Goal: Find specific page/section: Find specific page/section

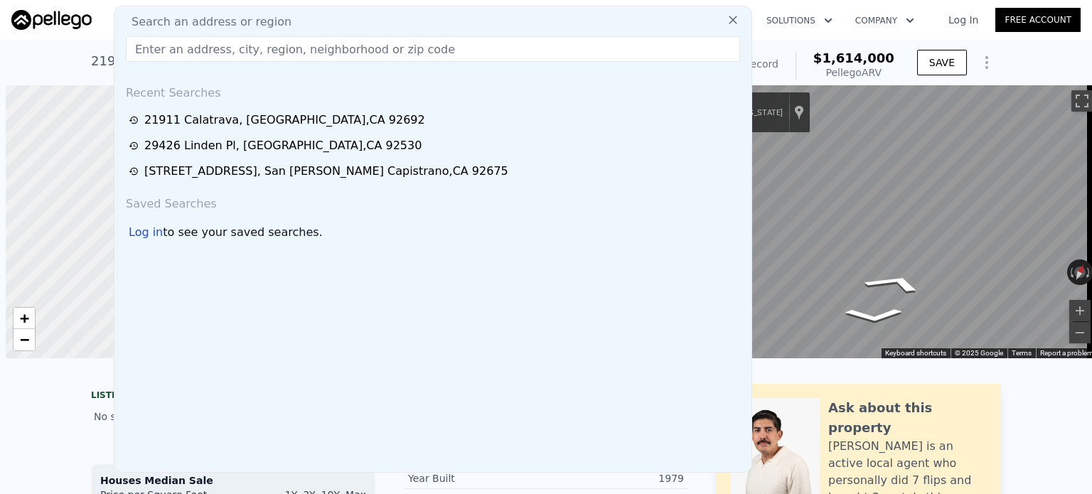
scroll to position [0, 6]
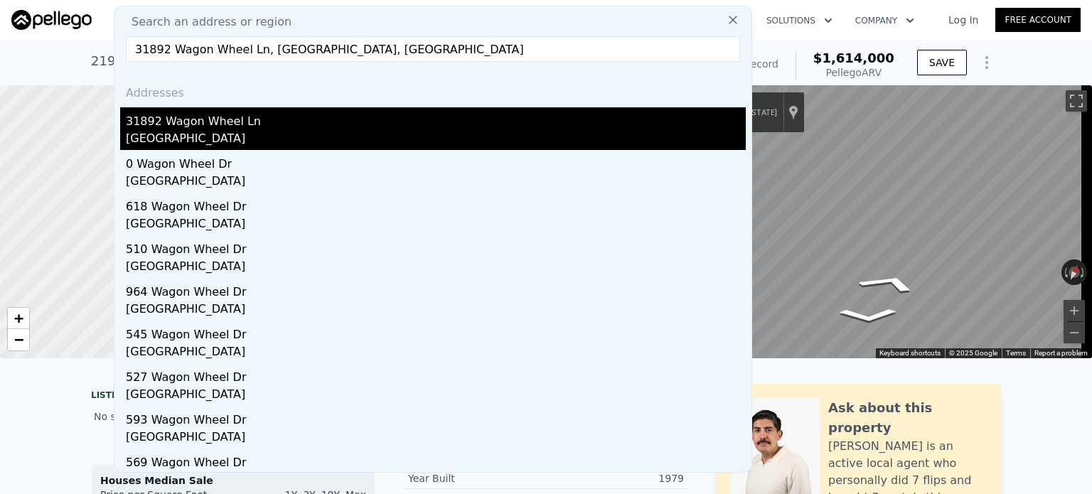
type input "31892 Wagon Wheel Ln, [GEOGRAPHIC_DATA], [GEOGRAPHIC_DATA]"
click at [206, 124] on div "31892 Wagon Wheel Ln" at bounding box center [436, 118] width 620 height 23
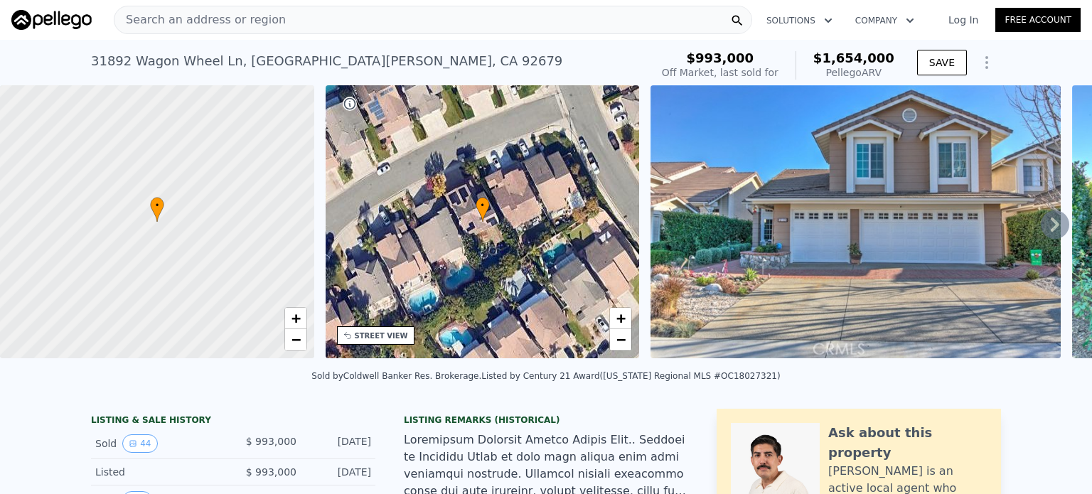
click at [1051, 232] on icon at bounding box center [1055, 225] width 9 height 14
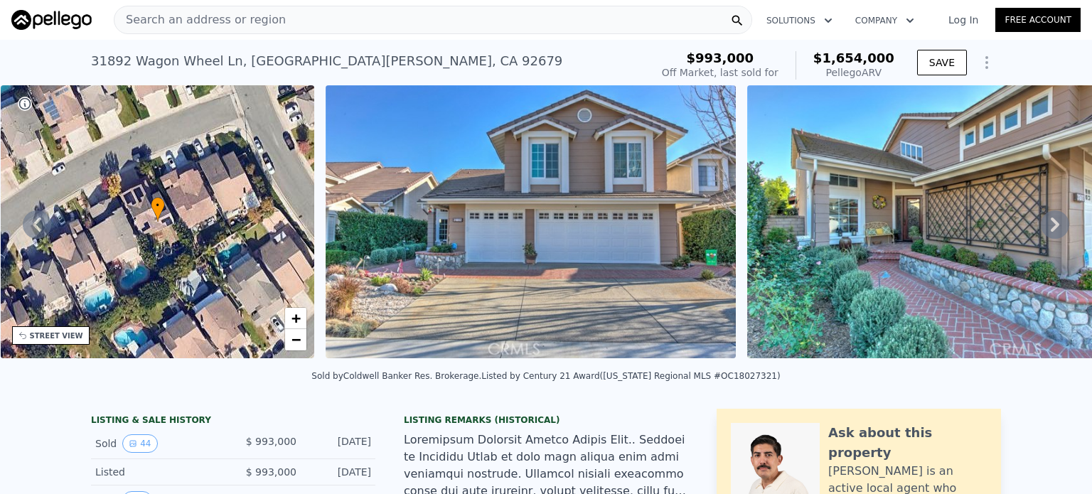
click at [1051, 232] on icon at bounding box center [1055, 225] width 9 height 14
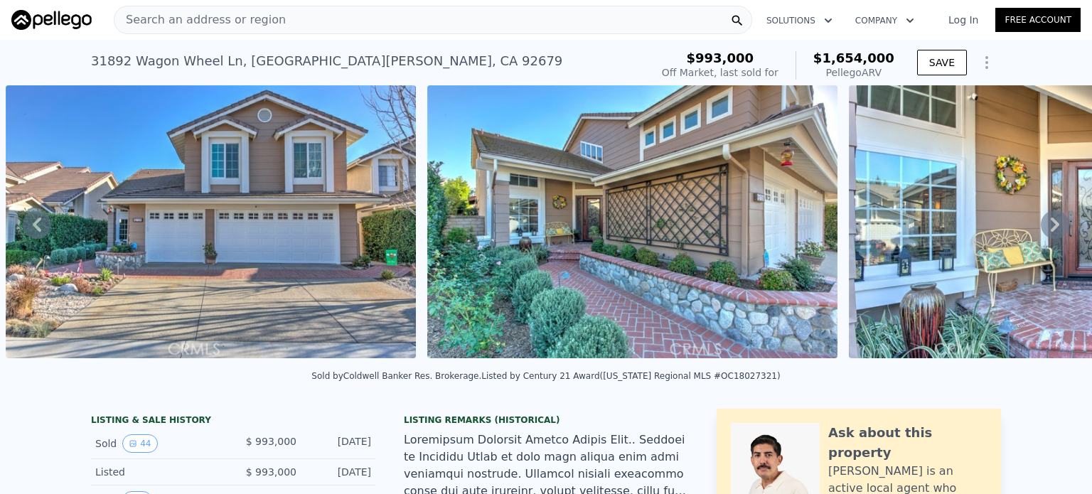
click at [1051, 232] on icon at bounding box center [1055, 225] width 9 height 14
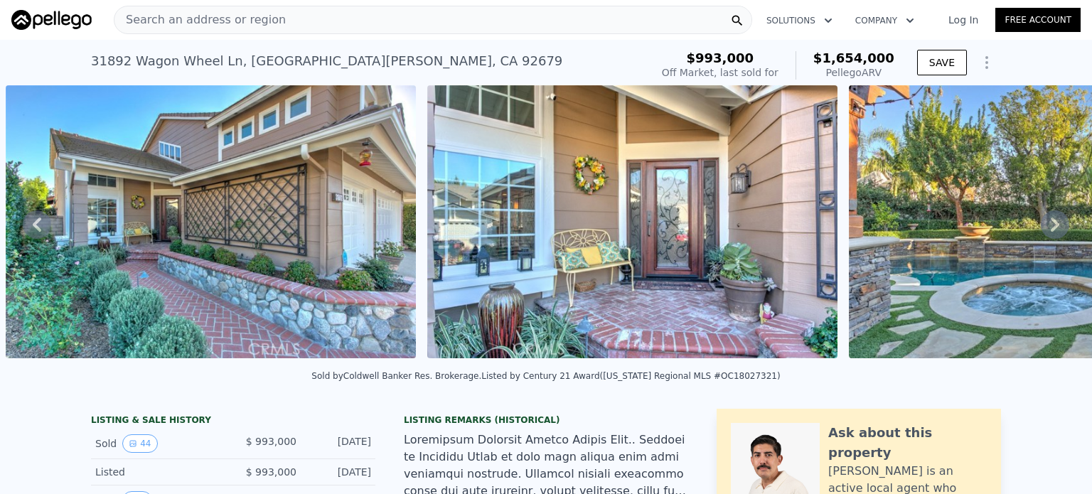
click at [1051, 232] on icon at bounding box center [1055, 225] width 9 height 14
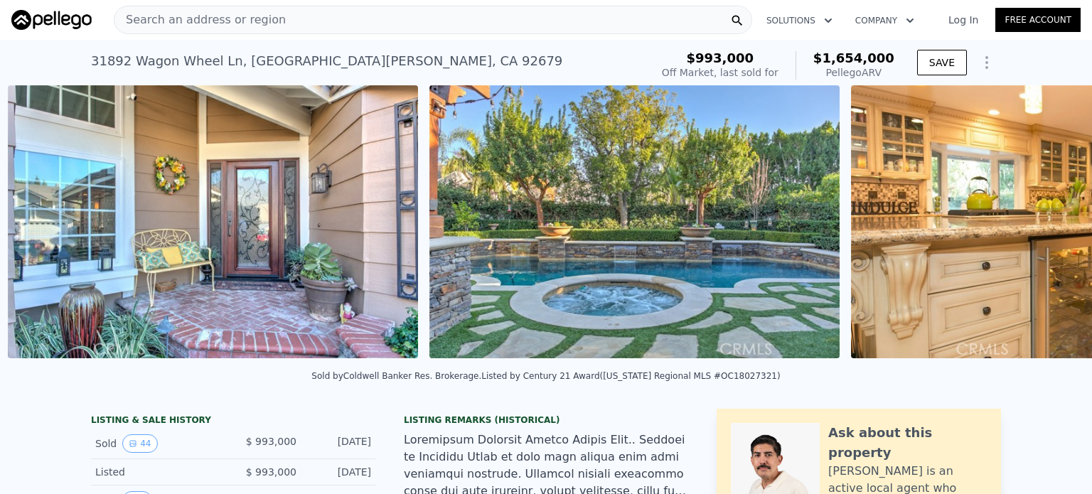
scroll to position [0, 1494]
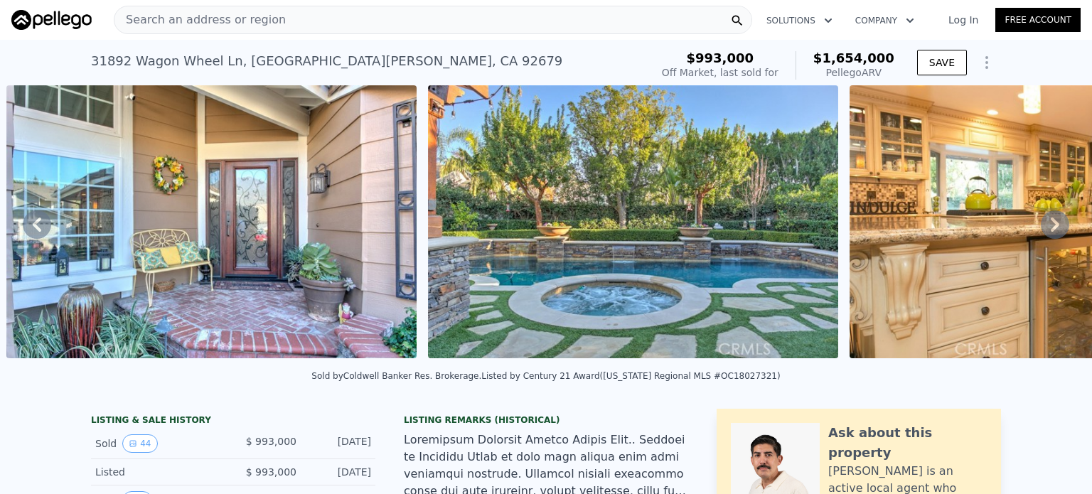
click at [1051, 232] on icon at bounding box center [1055, 225] width 9 height 14
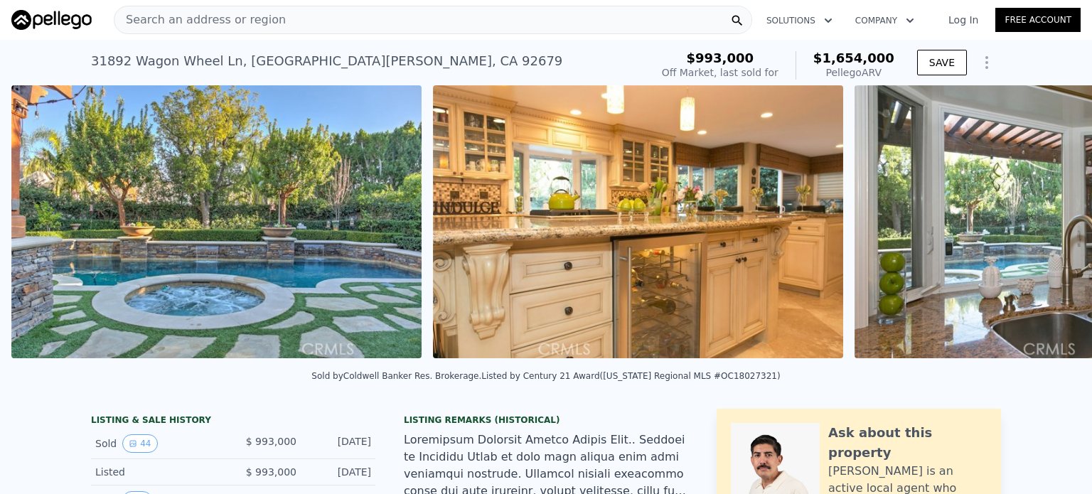
scroll to position [0, 1915]
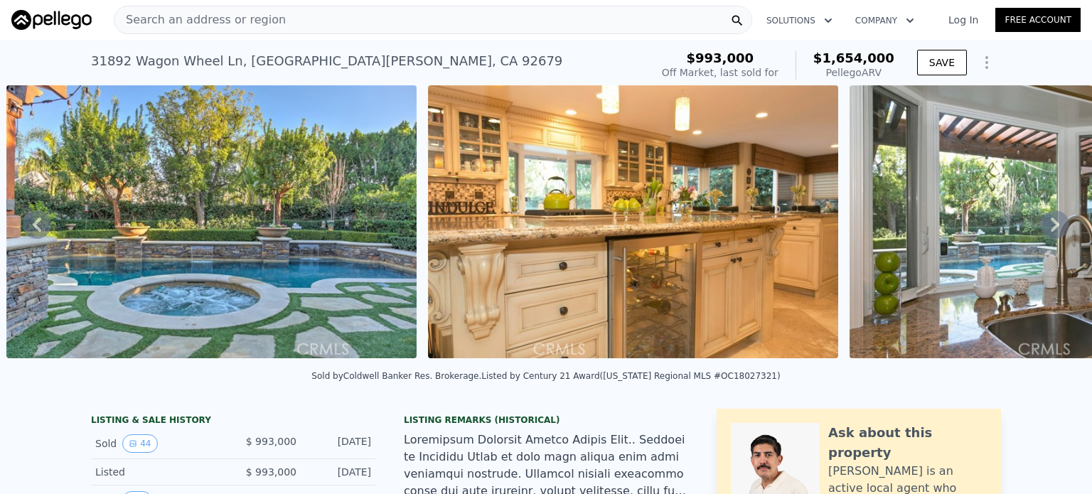
click at [1051, 232] on icon at bounding box center [1055, 225] width 9 height 14
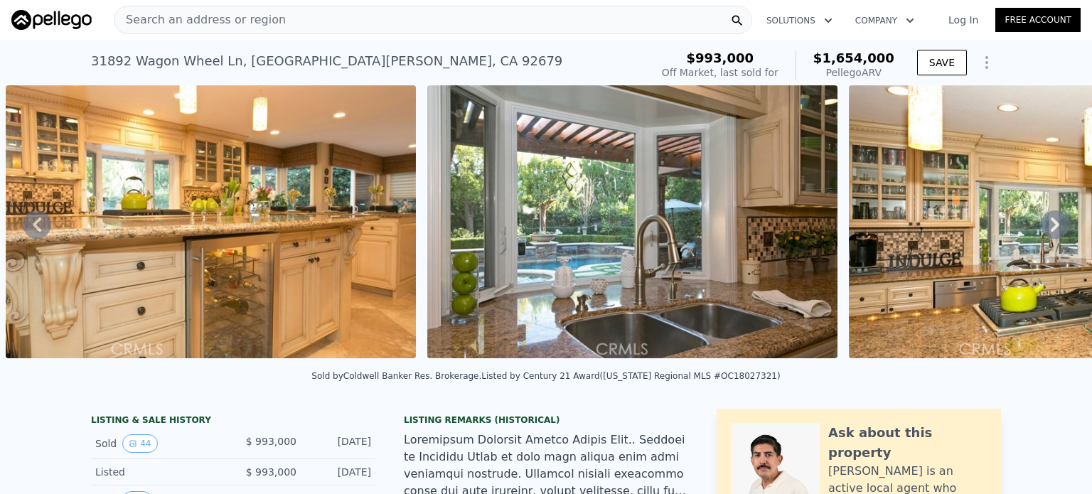
click at [1051, 232] on icon at bounding box center [1055, 225] width 9 height 14
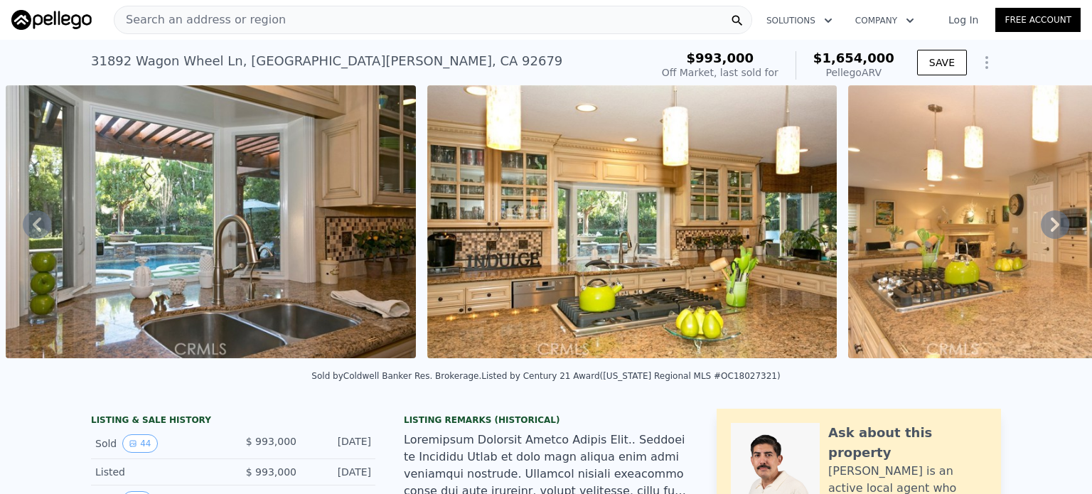
click at [1051, 232] on icon at bounding box center [1055, 225] width 9 height 14
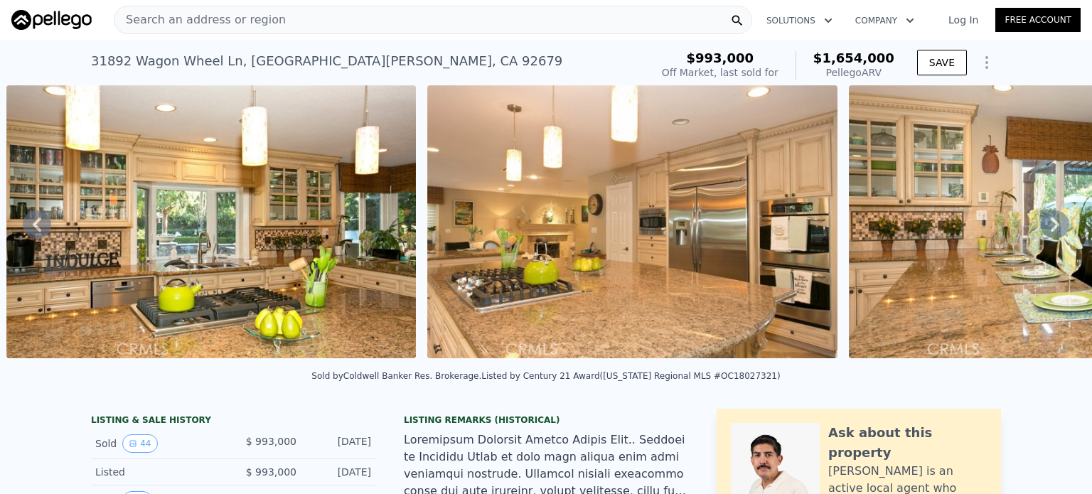
click at [1051, 232] on icon at bounding box center [1055, 225] width 9 height 14
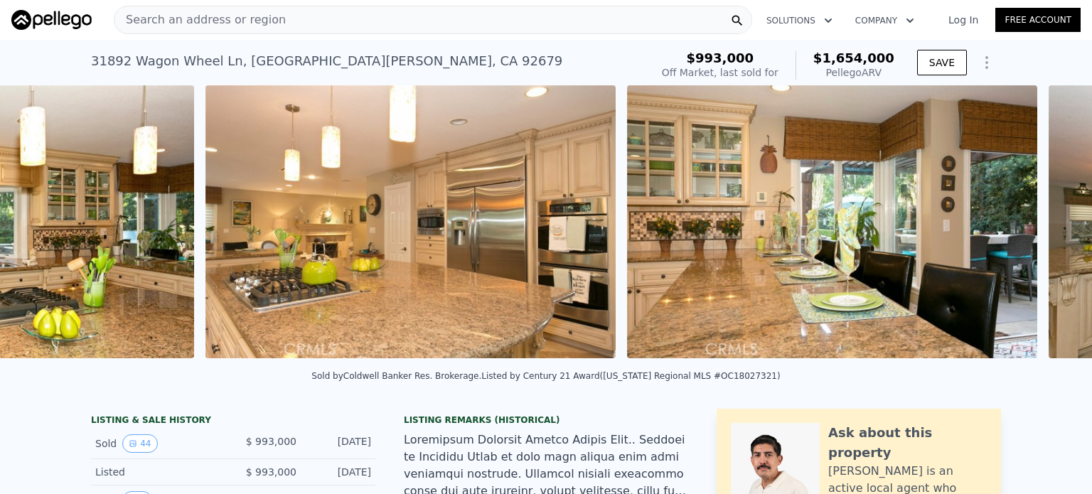
scroll to position [0, 3602]
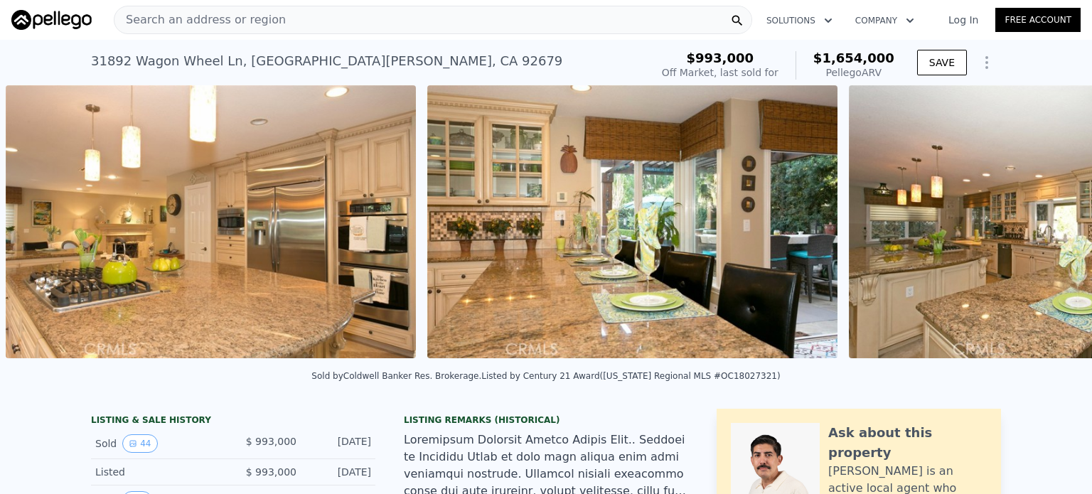
click at [1045, 233] on img at bounding box center [1054, 221] width 410 height 273
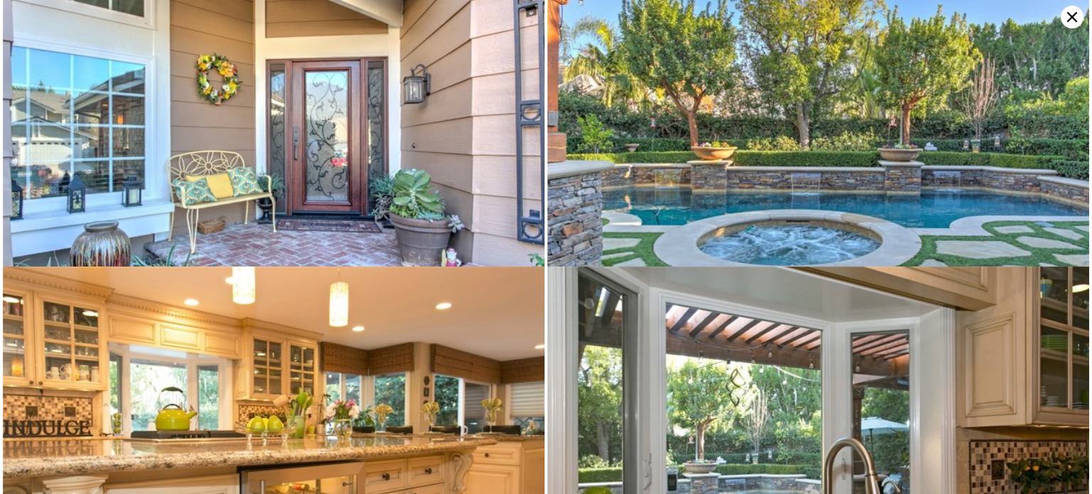
scroll to position [0, 0]
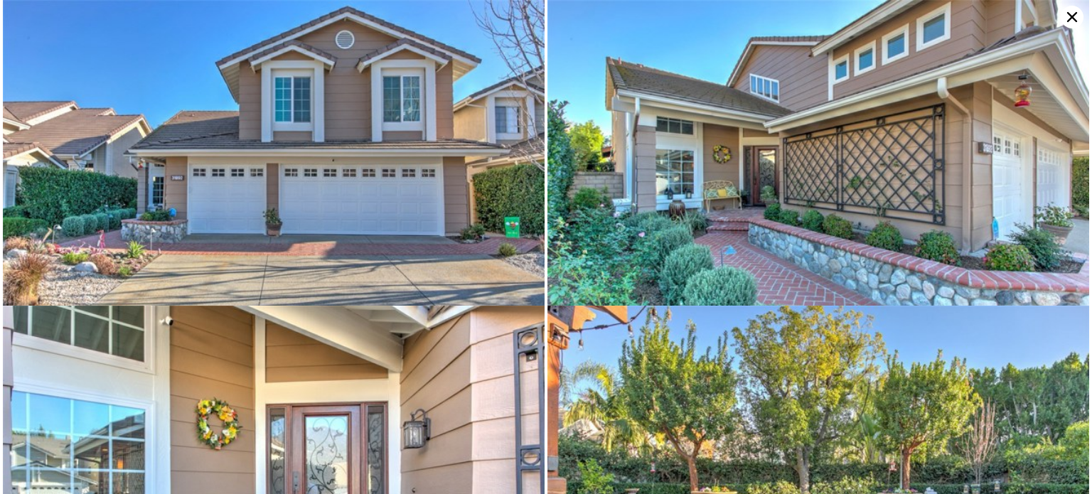
click at [1073, 22] on icon at bounding box center [1072, 17] width 23 height 23
